Goal: Information Seeking & Learning: Learn about a topic

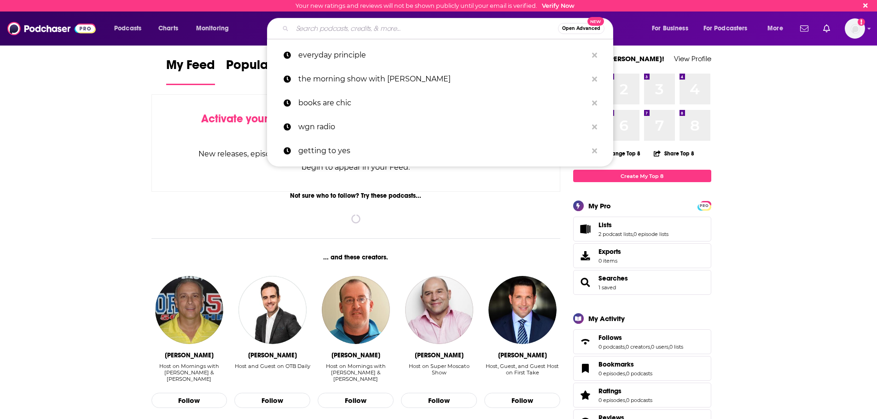
click at [371, 29] on input "Search podcasts, credits, & more..." at bounding box center [424, 28] width 265 height 15
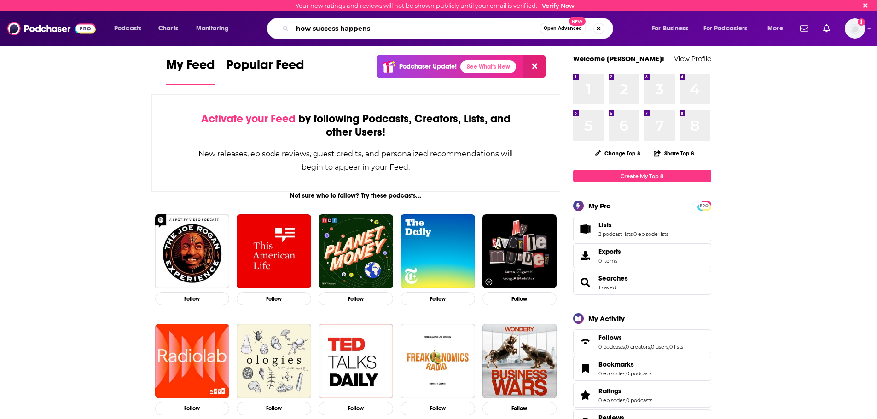
type input "how success happens"
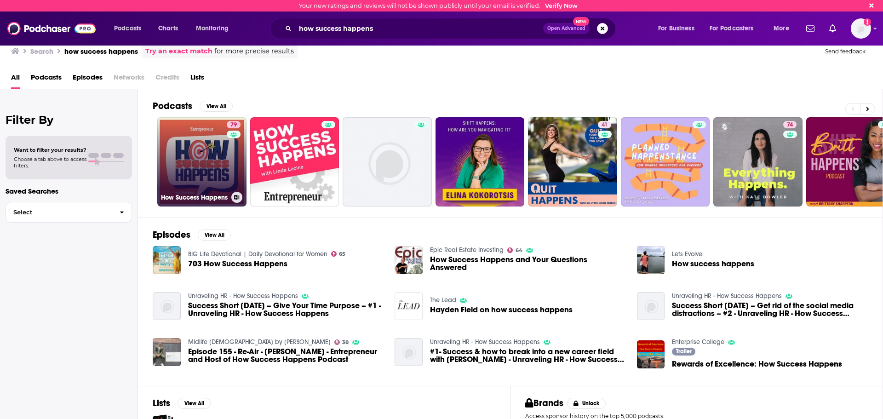
click at [202, 156] on link "79 How Success Happens" at bounding box center [201, 161] width 89 height 89
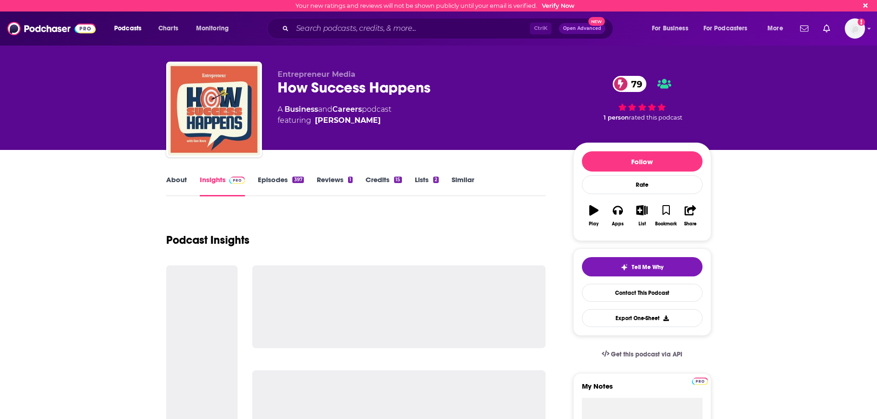
click at [273, 179] on link "Episodes 397" at bounding box center [281, 185] width 46 height 21
